Goal: Task Accomplishment & Management: Use online tool/utility

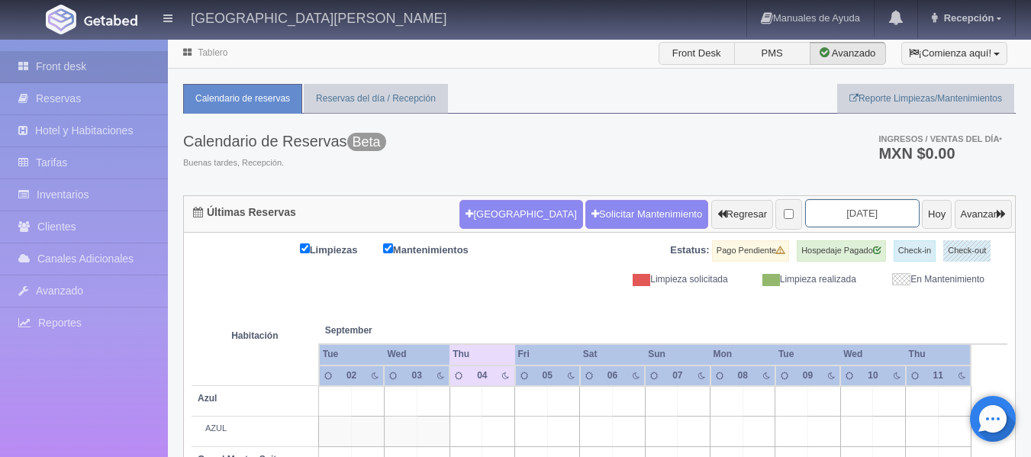
click at [861, 208] on input "[DATE]" at bounding box center [862, 213] width 115 height 28
type input "[DATE]"
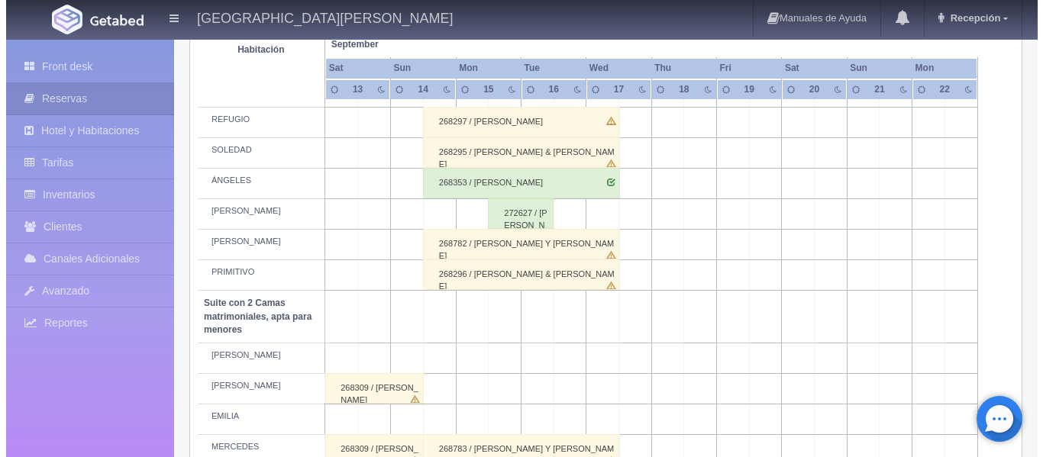
scroll to position [916, 0]
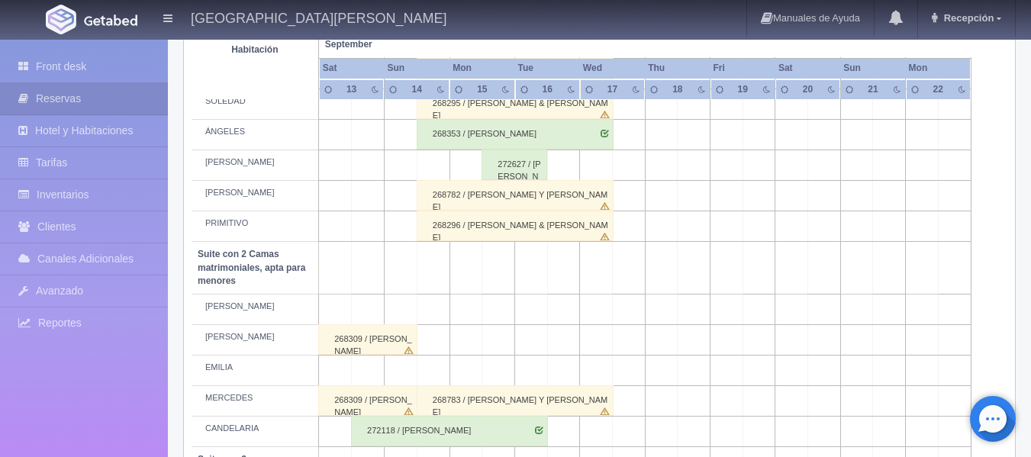
click at [506, 305] on td at bounding box center [498, 309] width 33 height 31
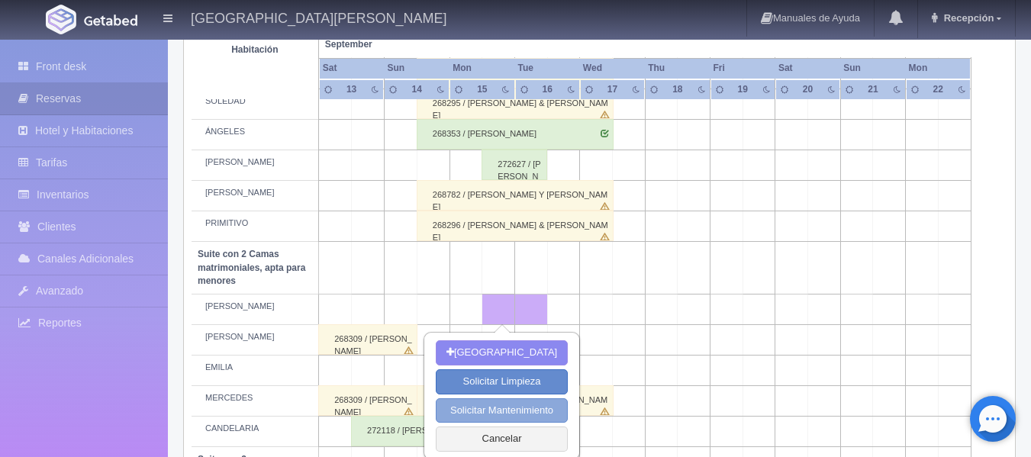
click at [518, 407] on button "Solicitar Mantenimiento" at bounding box center [502, 410] width 132 height 25
select select "Mantenimiento"
type input "15-09-2025"
type input "16-09-2025"
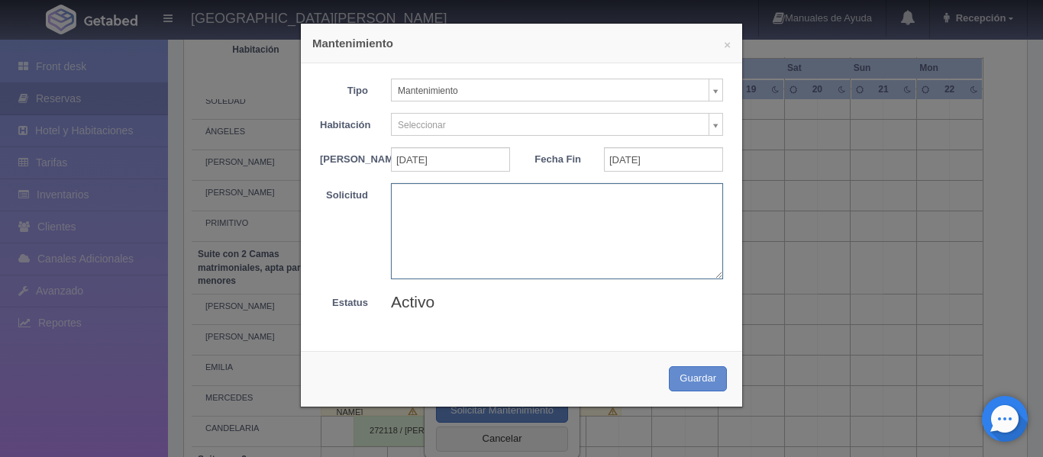
click at [495, 223] on textarea at bounding box center [557, 230] width 332 height 95
type textarea "Ricardo"
click at [697, 388] on button "Guardar" at bounding box center [698, 378] width 58 height 25
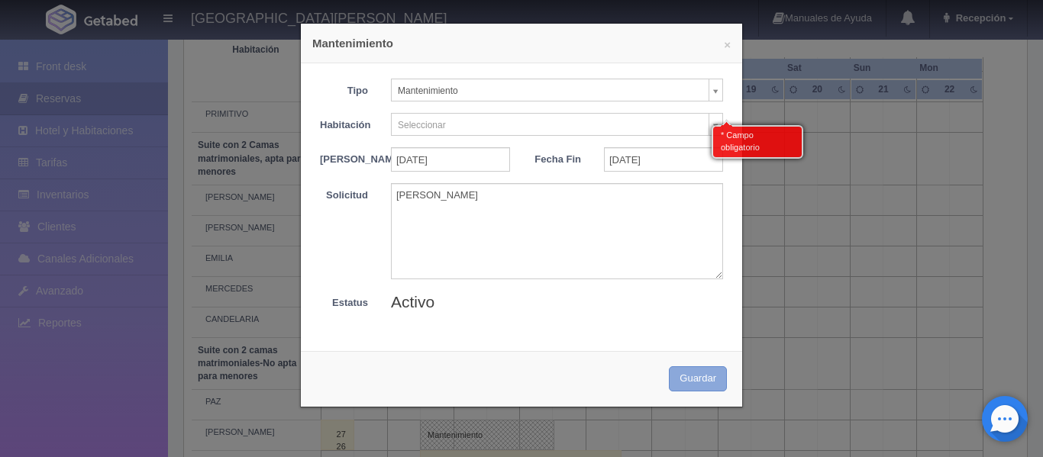
scroll to position [1029, 0]
click at [712, 121] on div "* Campo obligatorio" at bounding box center [757, 138] width 92 height 40
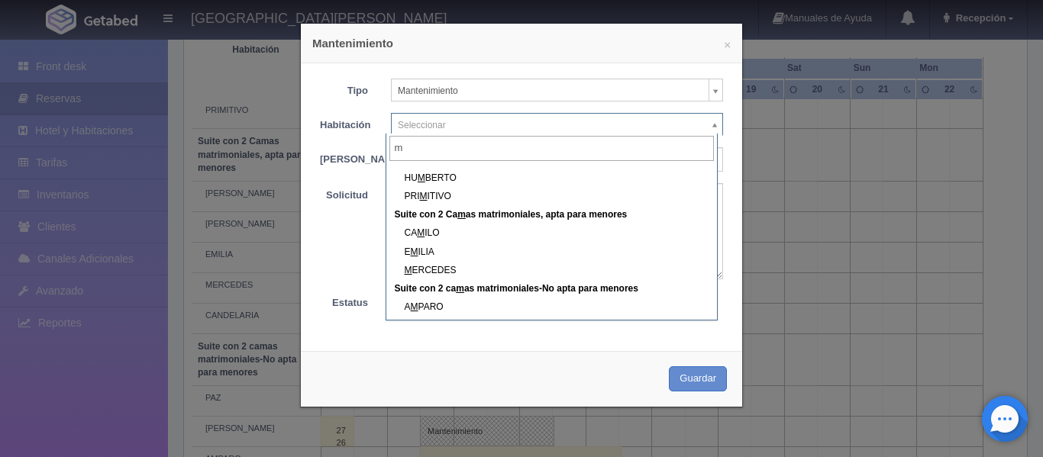
scroll to position [0, 0]
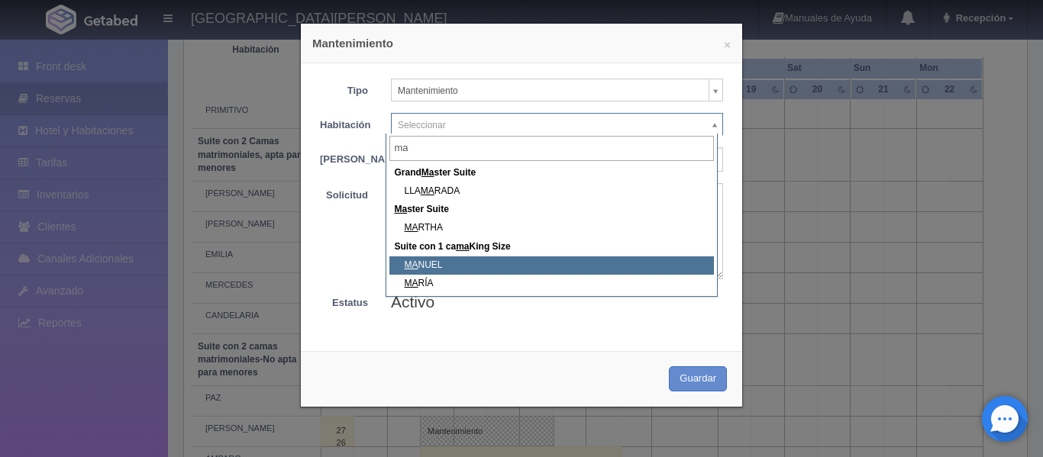
type input "ma"
select select "1921_MANUEL"
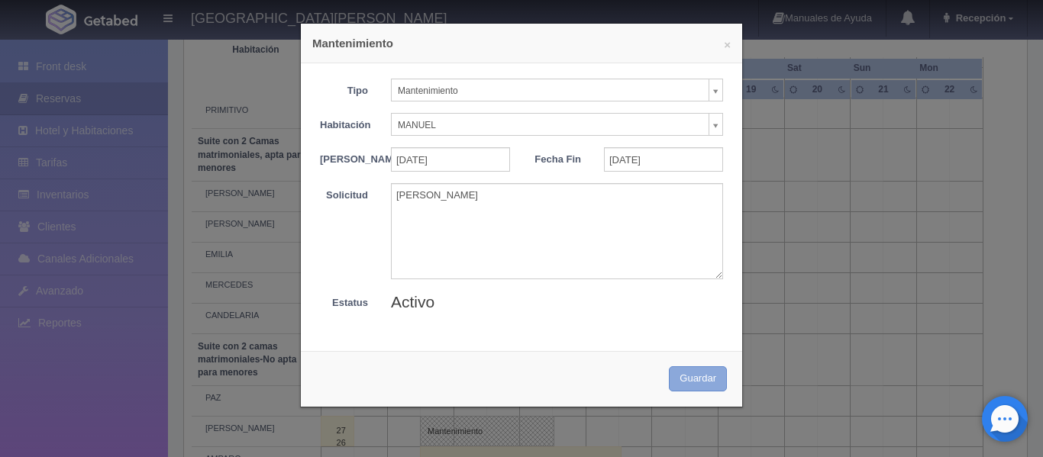
click at [685, 389] on button "Guardar" at bounding box center [698, 378] width 58 height 25
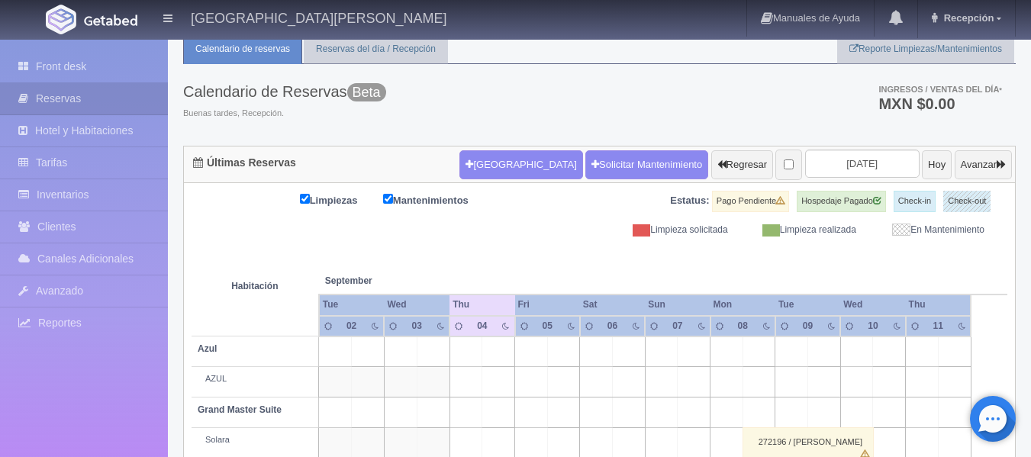
scroll to position [37, 0]
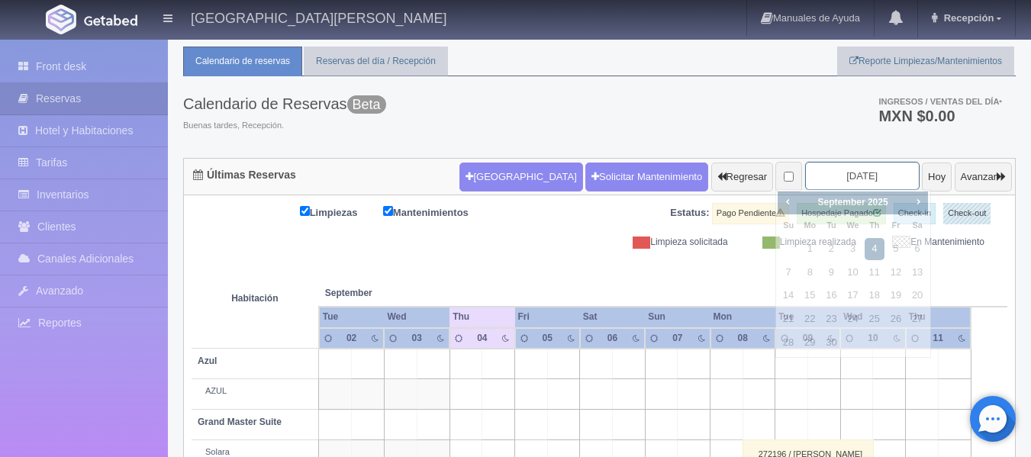
click at [863, 177] on input "2025-09-04" at bounding box center [862, 176] width 115 height 28
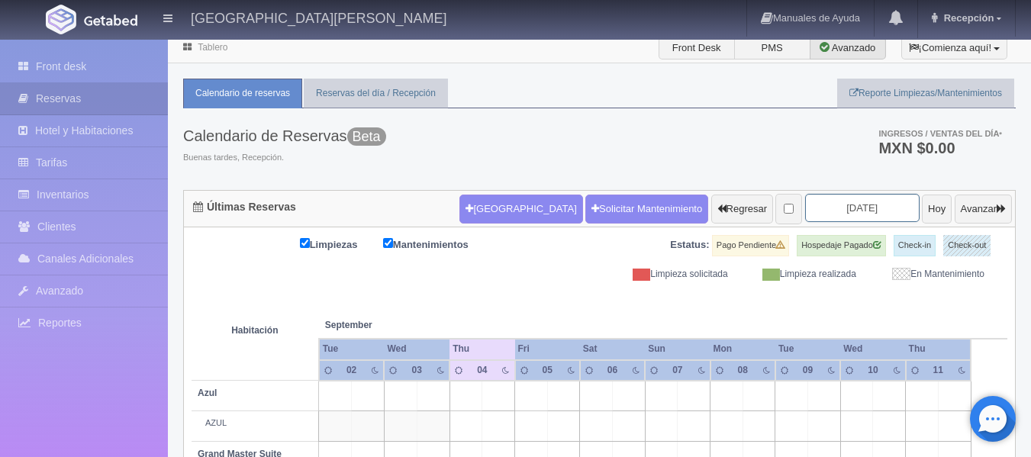
scroll to position [0, 0]
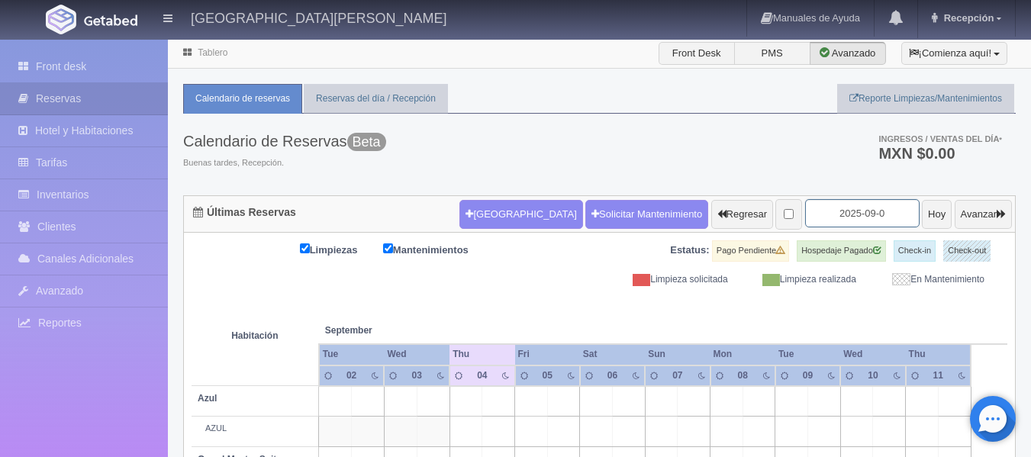
type input "2025-09-04"
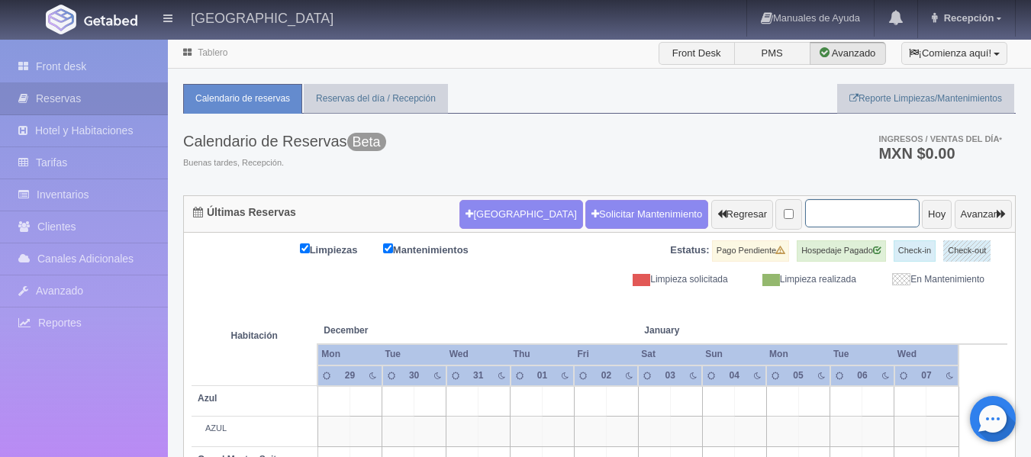
click at [811, 218] on input "text" at bounding box center [862, 213] width 115 height 28
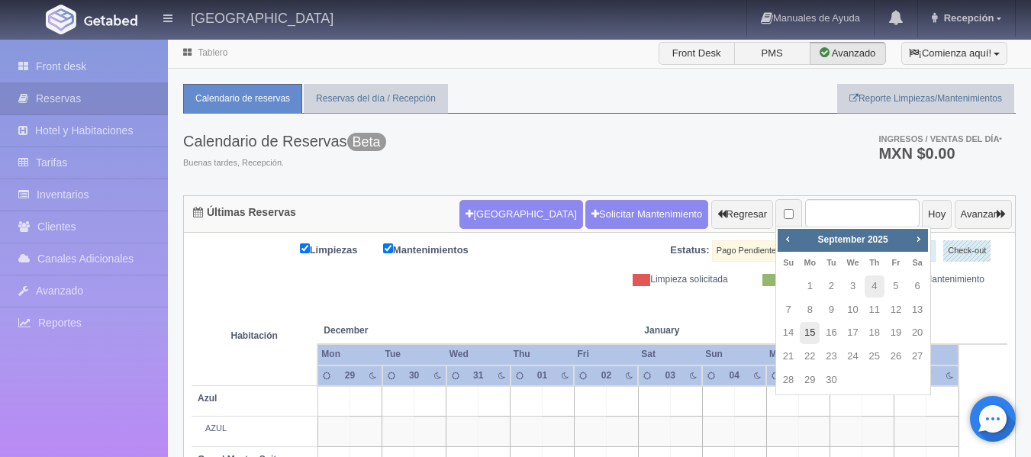
click at [810, 331] on link "15" at bounding box center [810, 333] width 20 height 22
type input "[DATE]"
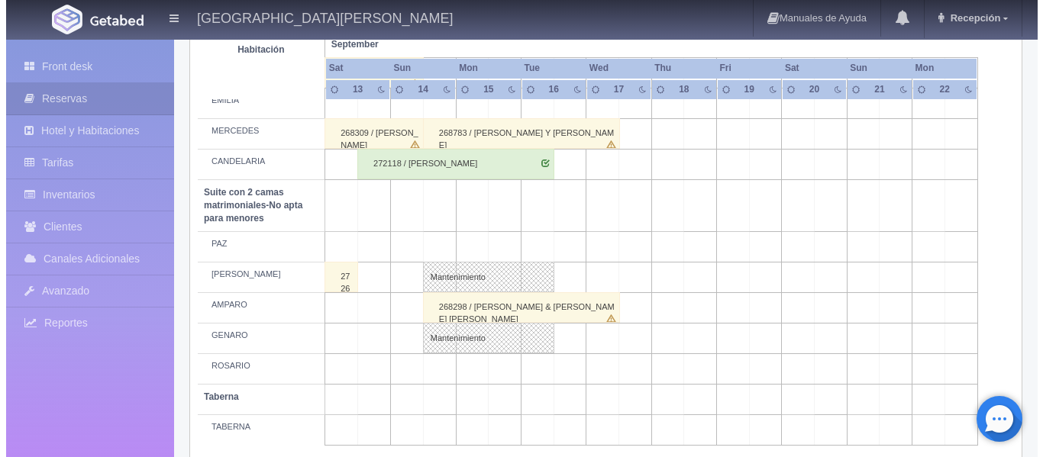
scroll to position [1204, 0]
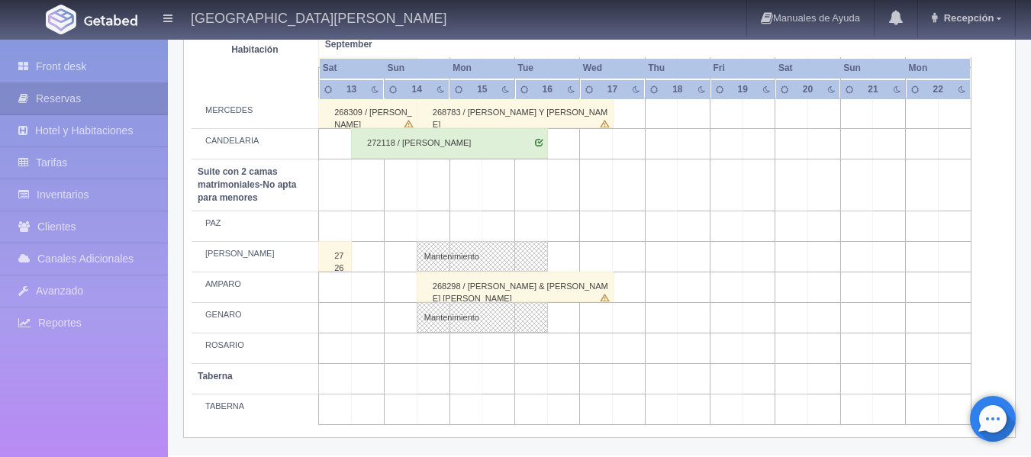
click at [429, 347] on td at bounding box center [433, 349] width 33 height 31
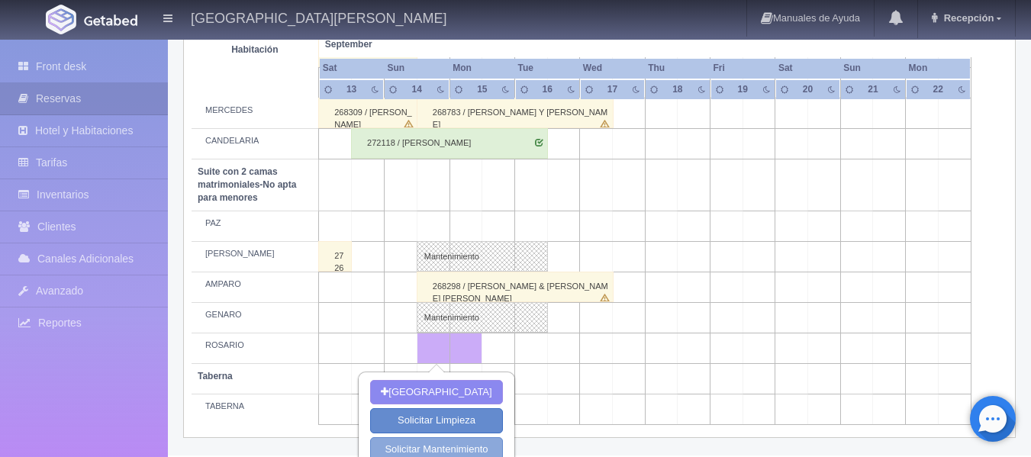
click at [434, 450] on button "Solicitar Mantenimiento" at bounding box center [436, 449] width 132 height 25
select select "Mantenimiento"
type input "14-09-2025"
type input "15-09-2025"
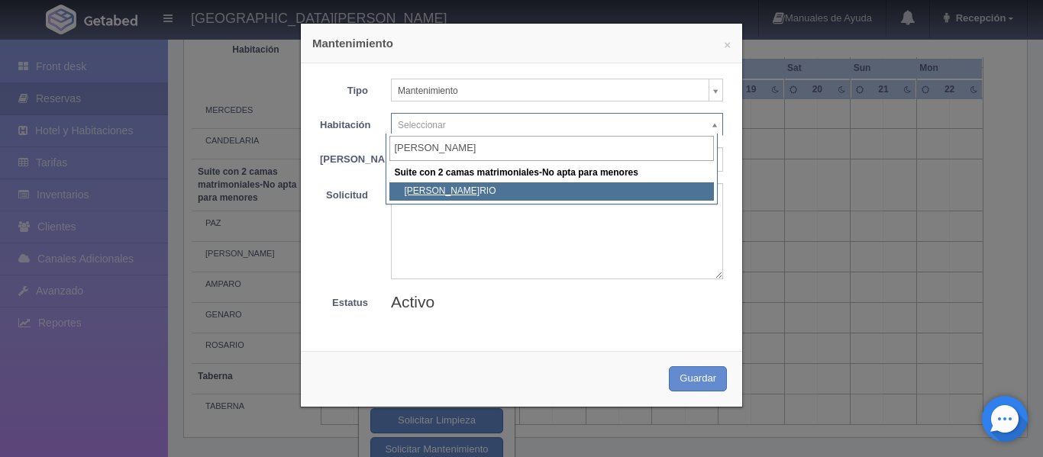
type input "rosa"
select select "1891_ROSARIO"
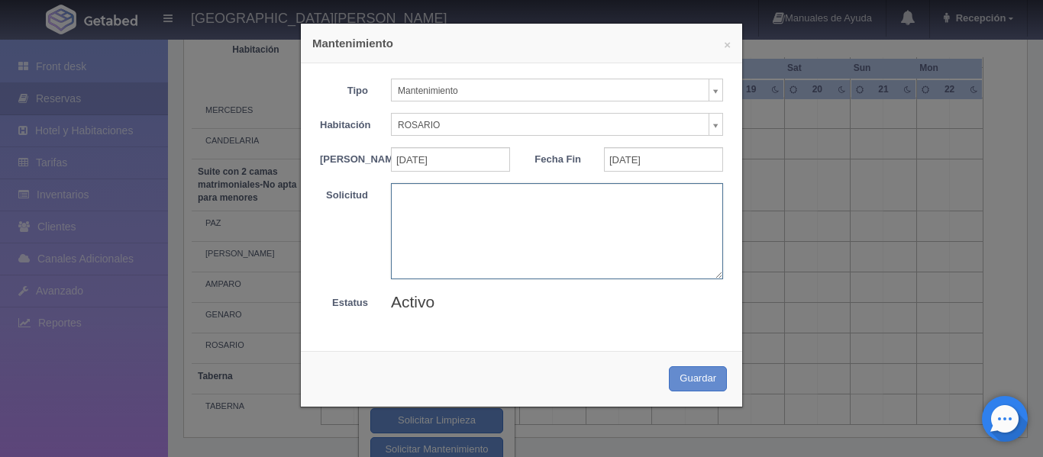
click at [492, 201] on textarea at bounding box center [557, 230] width 332 height 95
type textarea "Ricardo"
click at [687, 392] on button "Guardar" at bounding box center [698, 378] width 58 height 25
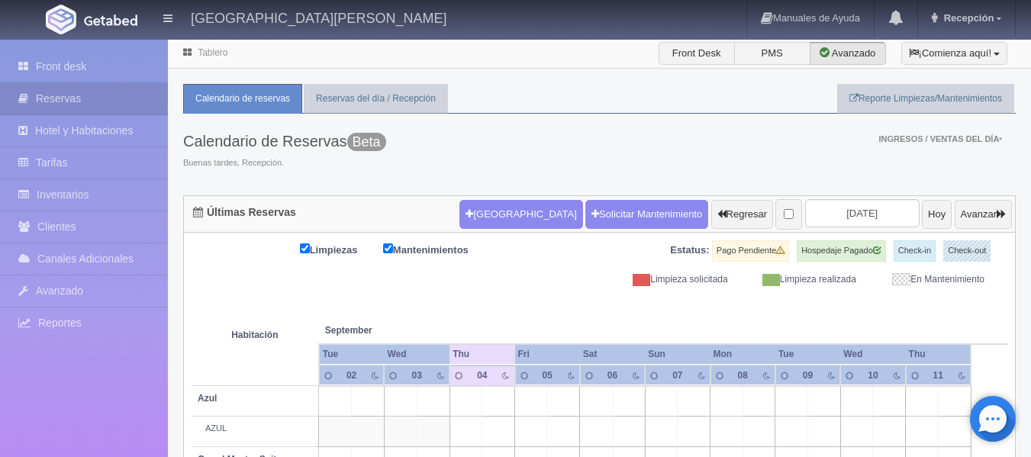
scroll to position [114, 0]
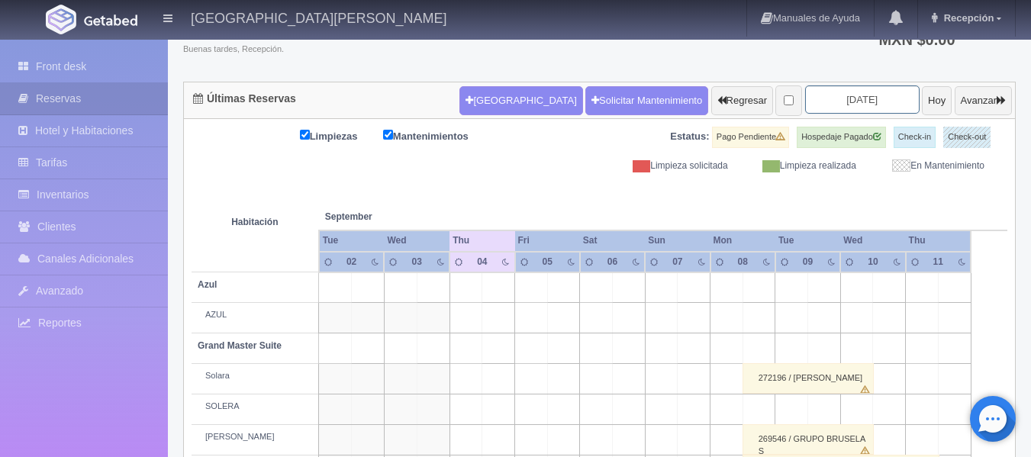
click at [861, 102] on input "[DATE]" at bounding box center [862, 99] width 115 height 28
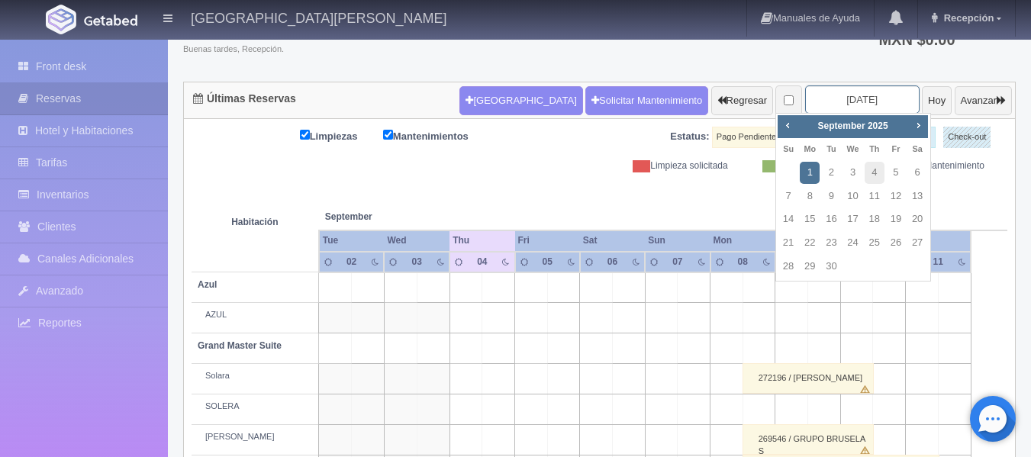
type input "[DATE]"
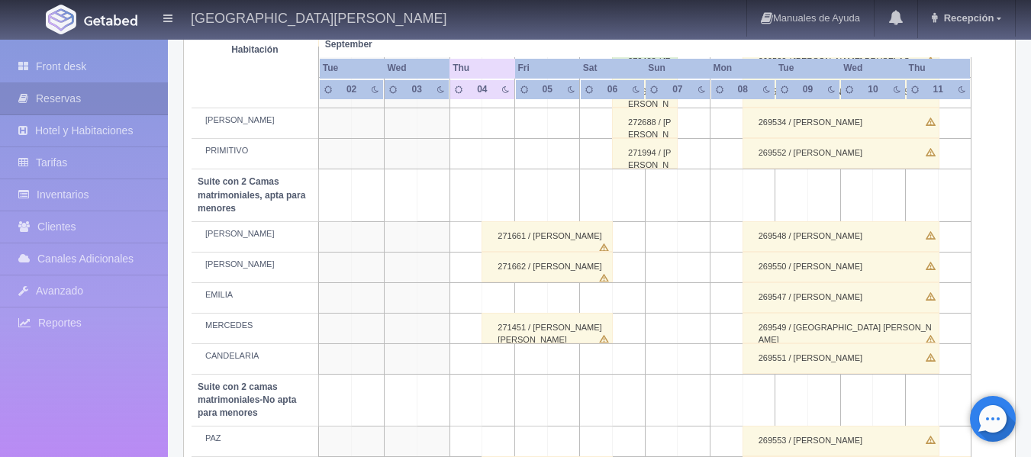
scroll to position [992, 0]
